Goal: Check status: Check status

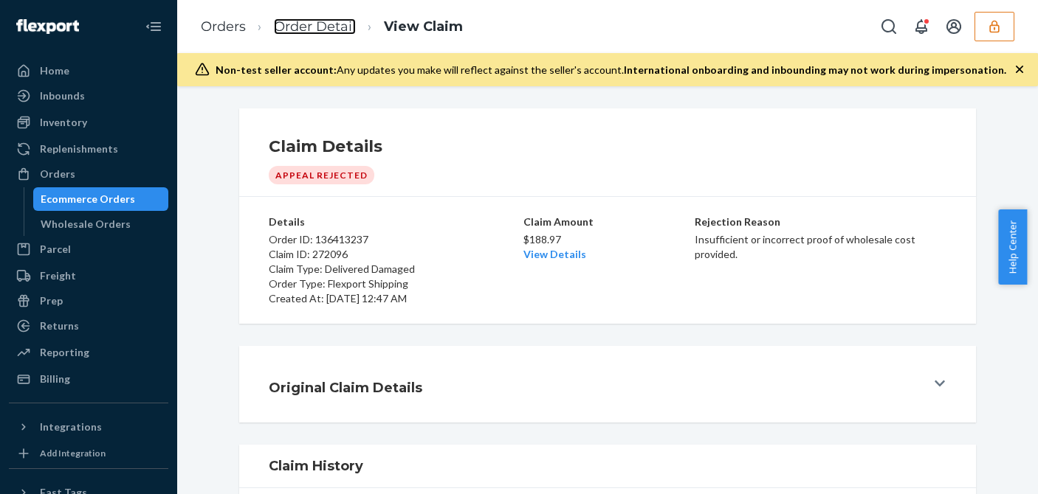
drag, startPoint x: 0, startPoint y: 0, endPoint x: 301, endPoint y: 30, distance: 302.6
click at [301, 30] on link "Order Detail" at bounding box center [315, 26] width 82 height 16
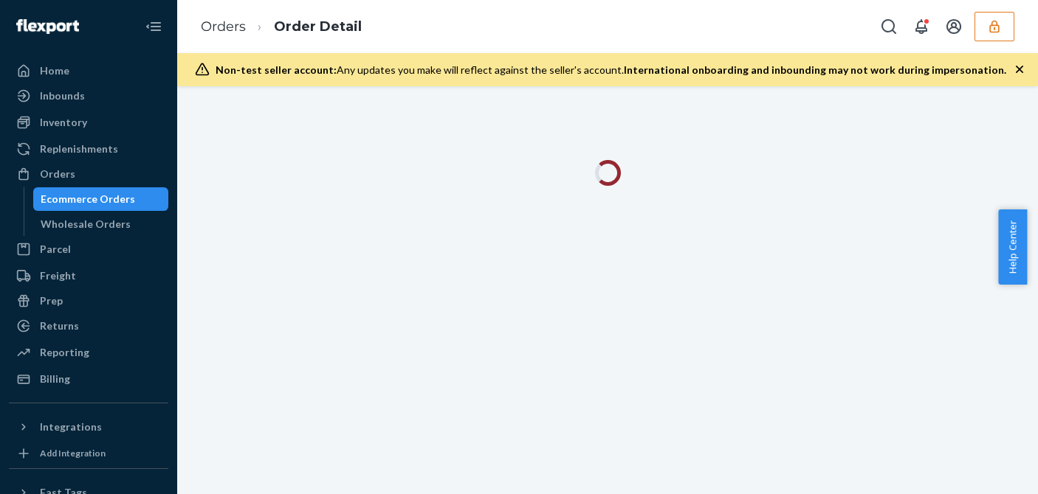
click at [1022, 69] on icon "button" at bounding box center [1019, 69] width 15 height 15
